Goal: Task Accomplishment & Management: Manage account settings

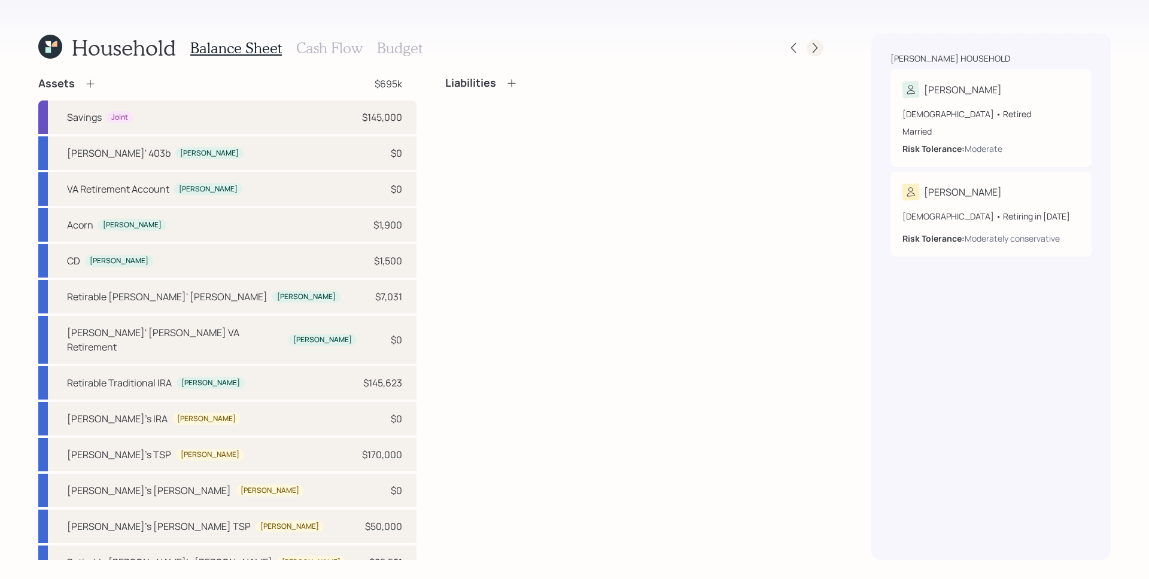
click at [815, 47] on icon at bounding box center [815, 48] width 12 height 12
